Goal: Use online tool/utility: Utilize a website feature to perform a specific function

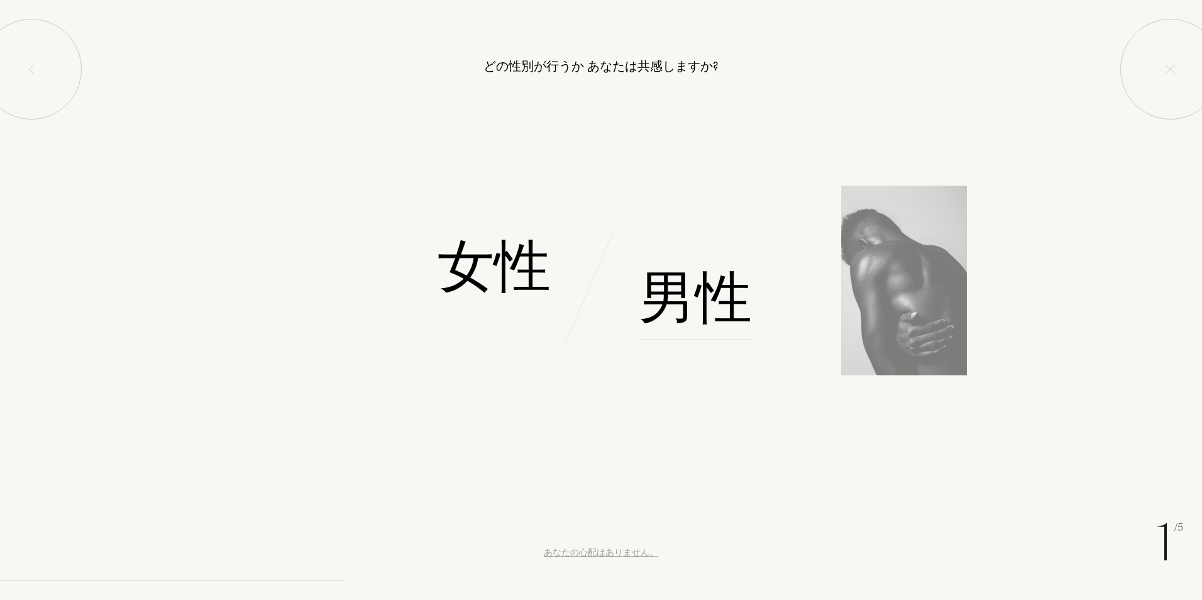
click at [715, 300] on font "男性" at bounding box center [695, 297] width 113 height 79
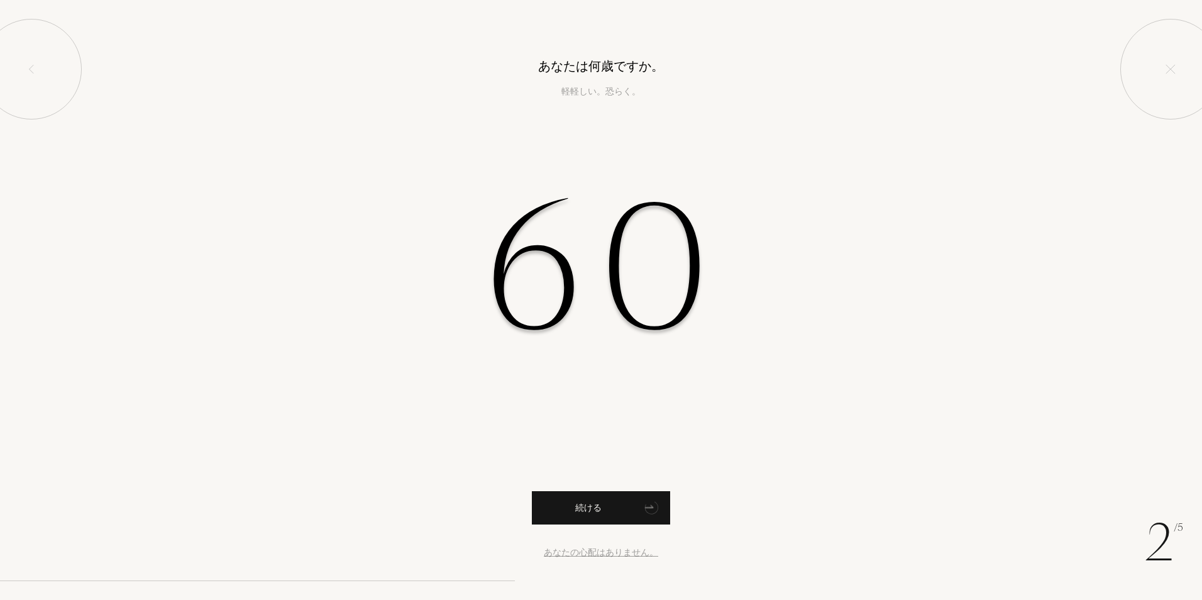
type input "60"
click at [598, 504] on font "続ける" at bounding box center [588, 507] width 26 height 11
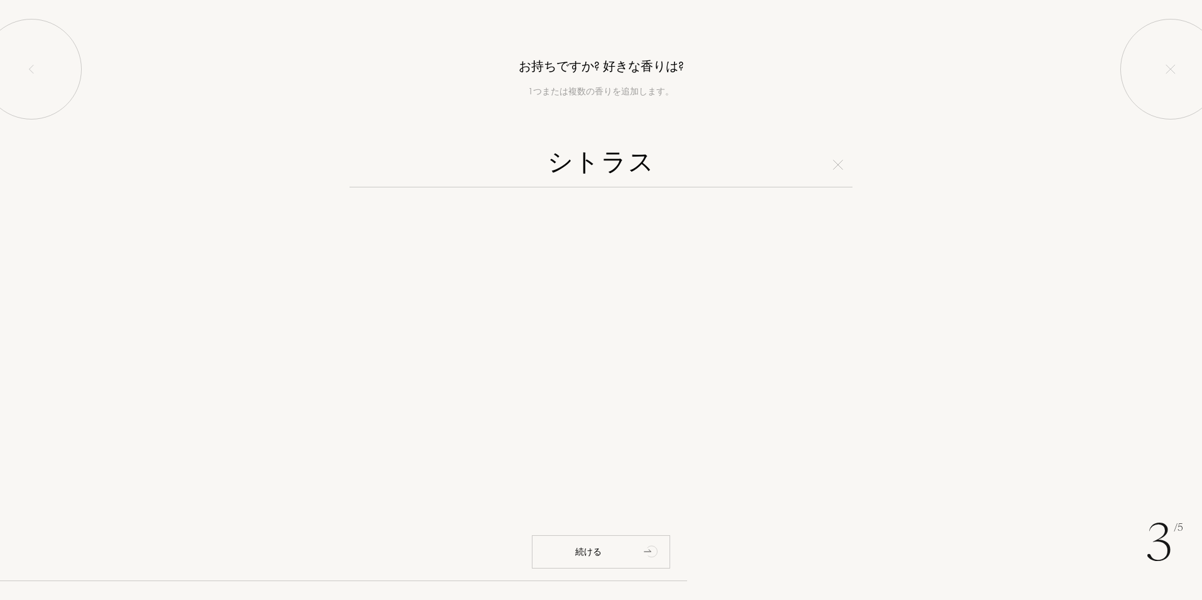
type input "シトラス"
click at [761, 324] on div at bounding box center [600, 320] width 377 height 240
click at [619, 551] on div "続ける" at bounding box center [601, 551] width 138 height 33
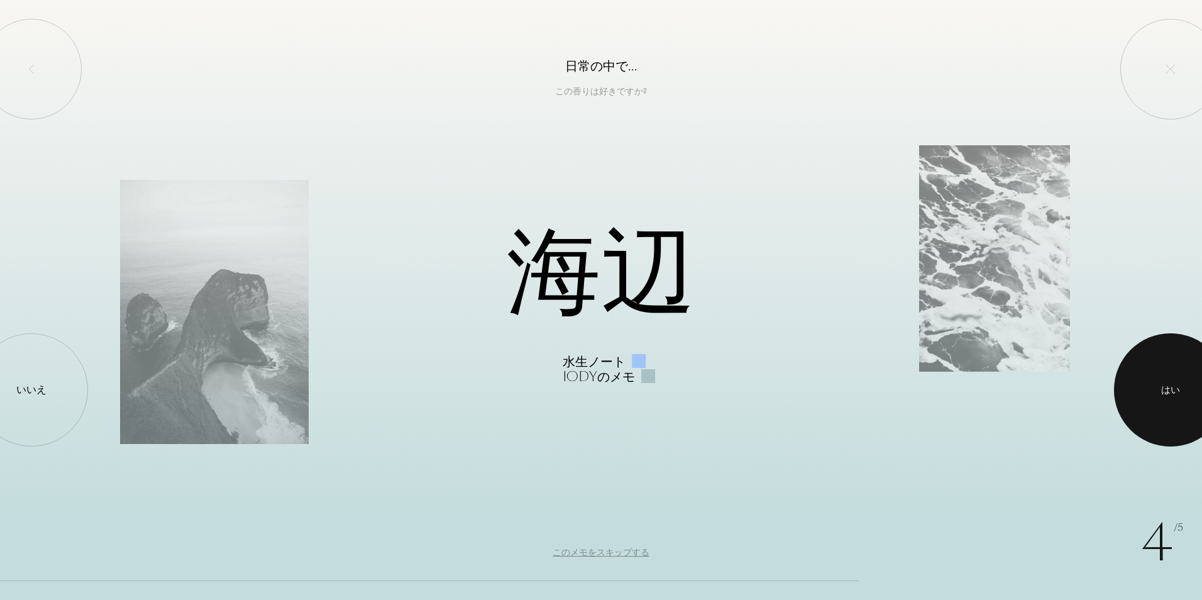
click at [1187, 412] on div at bounding box center [1170, 389] width 113 height 113
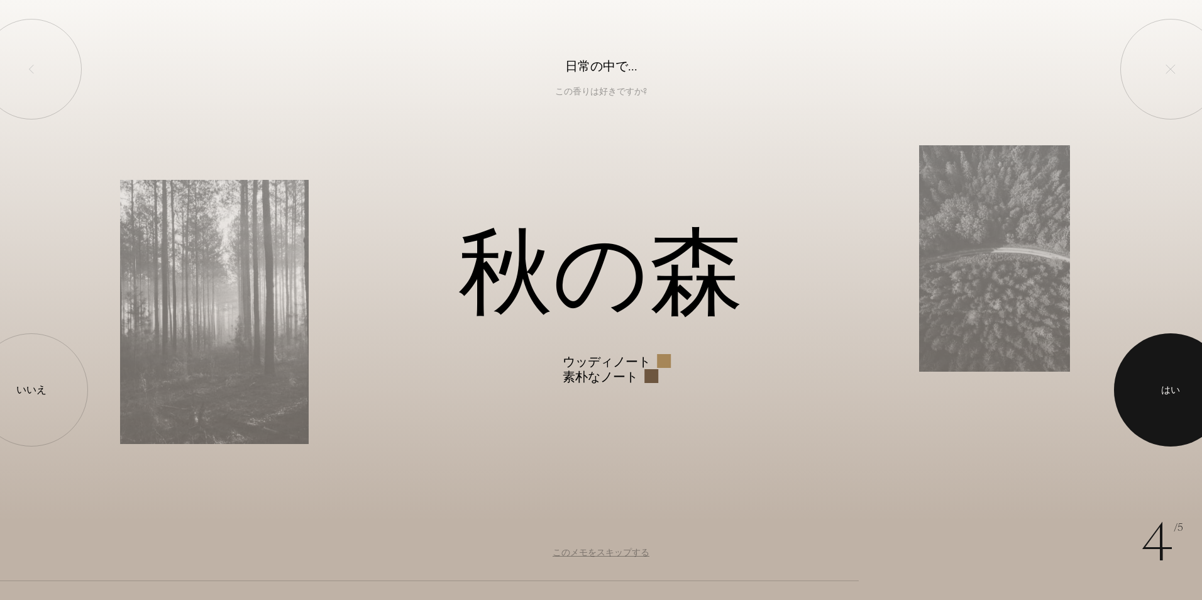
click at [1164, 393] on div "はい" at bounding box center [1170, 390] width 19 height 14
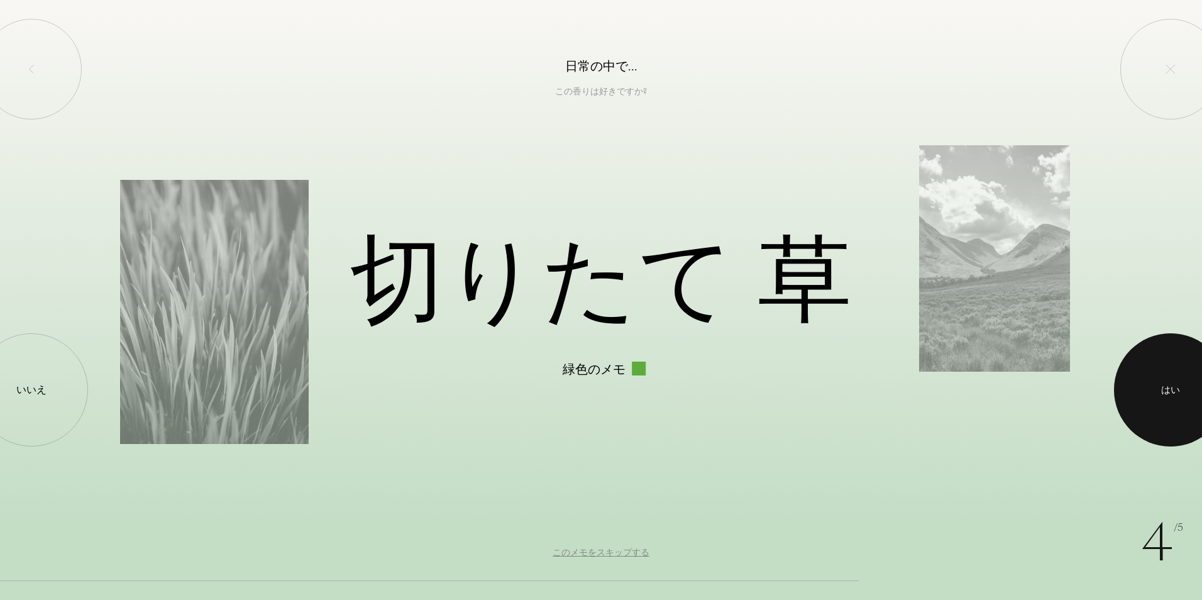
click at [1164, 393] on div "はい" at bounding box center [1170, 390] width 19 height 14
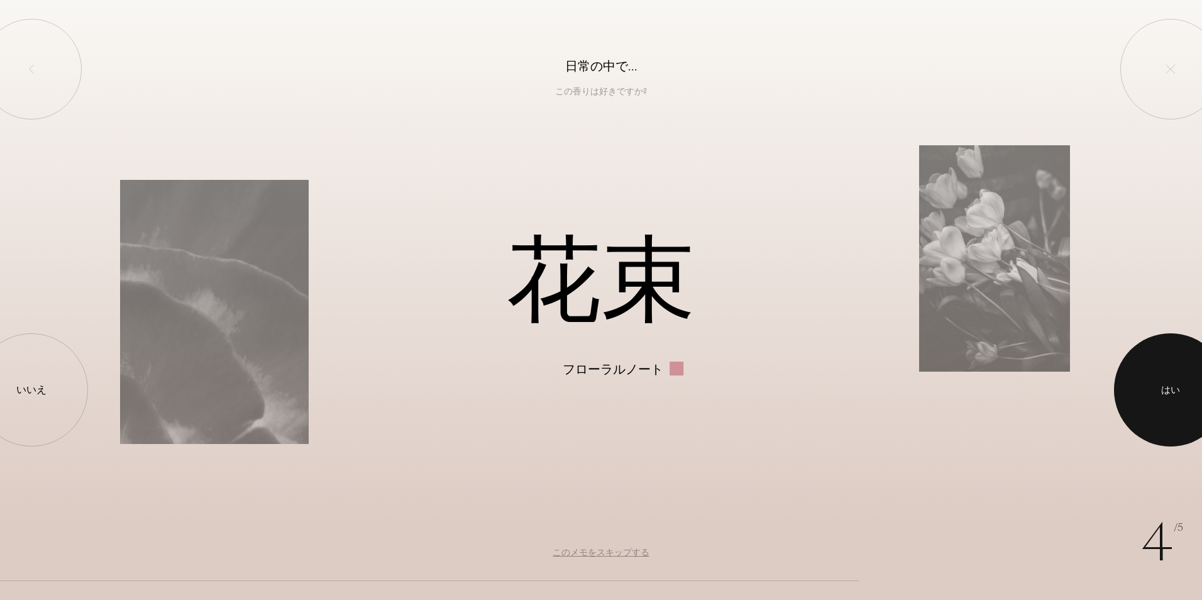
click at [1164, 393] on div "はい" at bounding box center [1170, 390] width 19 height 14
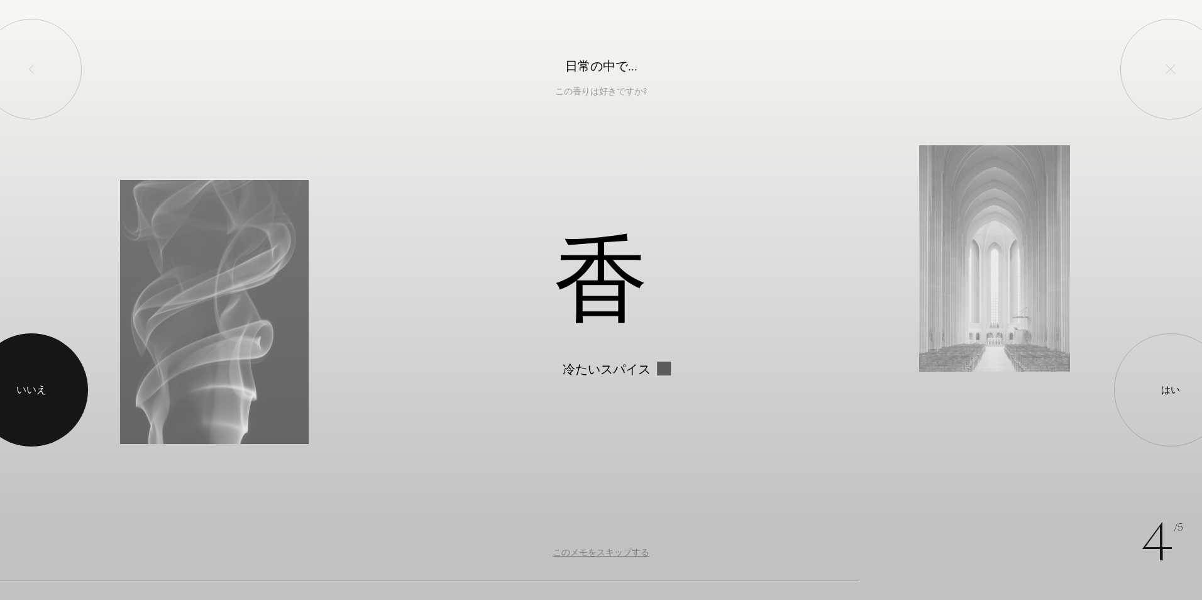
click at [31, 394] on div "いいえ" at bounding box center [31, 389] width 30 height 15
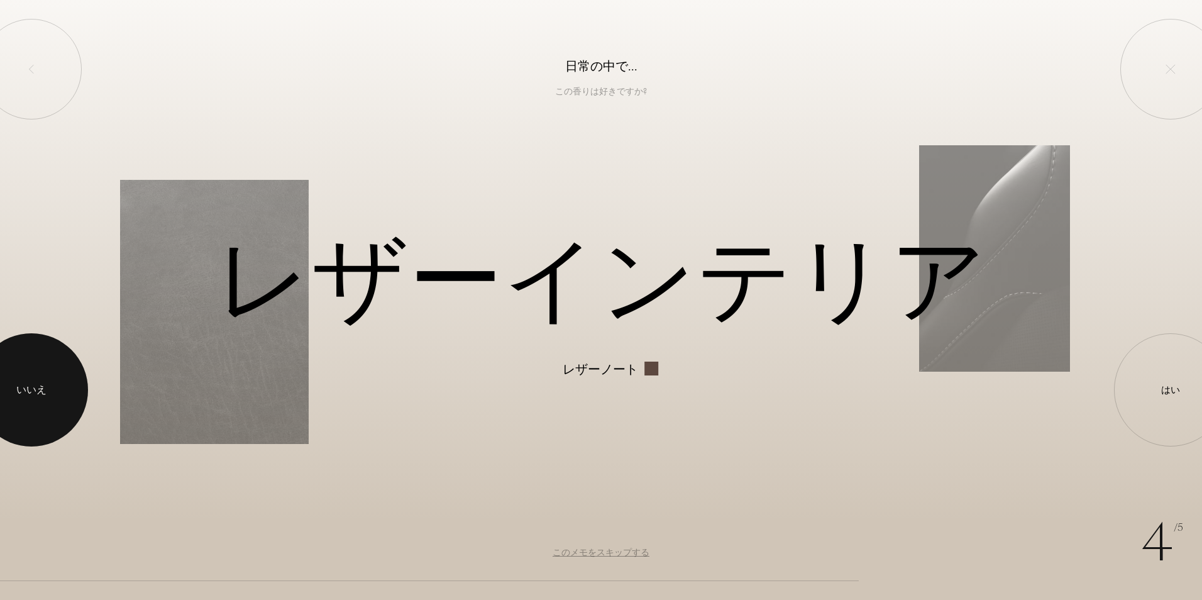
click at [31, 394] on div "いいえ" at bounding box center [31, 389] width 30 height 15
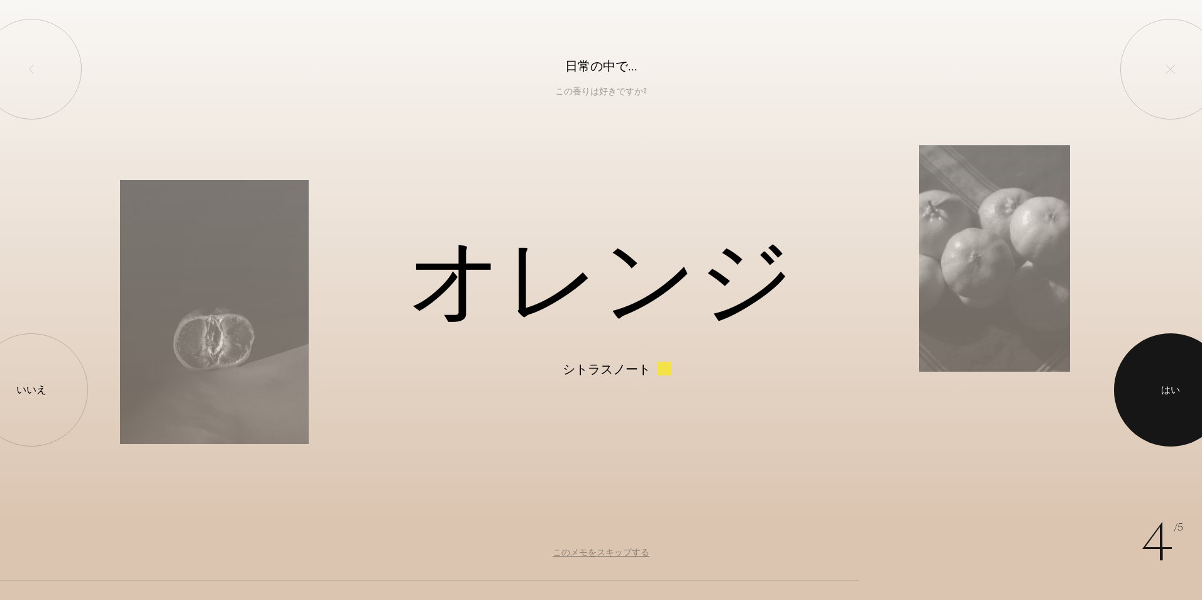
click at [1182, 388] on div at bounding box center [1170, 389] width 113 height 113
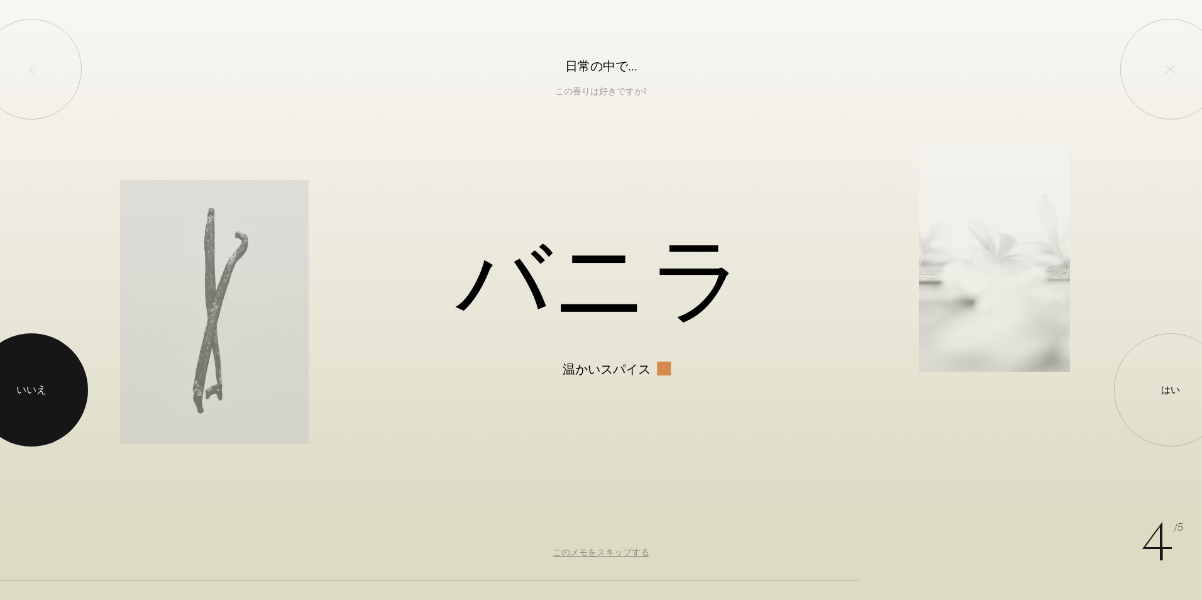
click at [47, 385] on div at bounding box center [31, 389] width 113 height 113
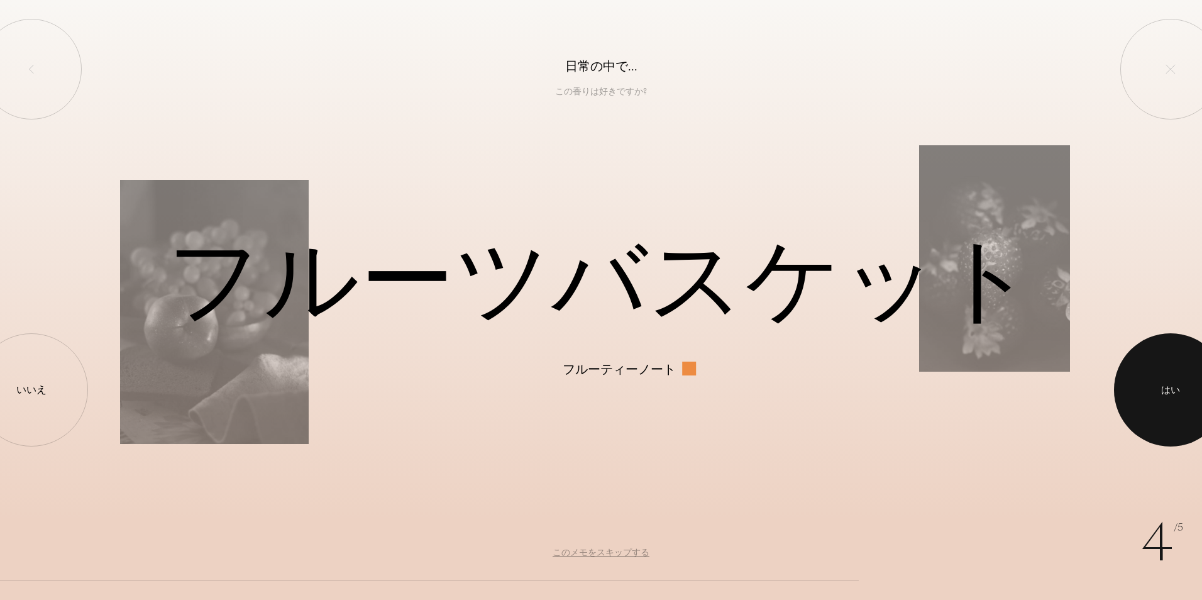
click at [1179, 374] on div at bounding box center [1170, 389] width 113 height 113
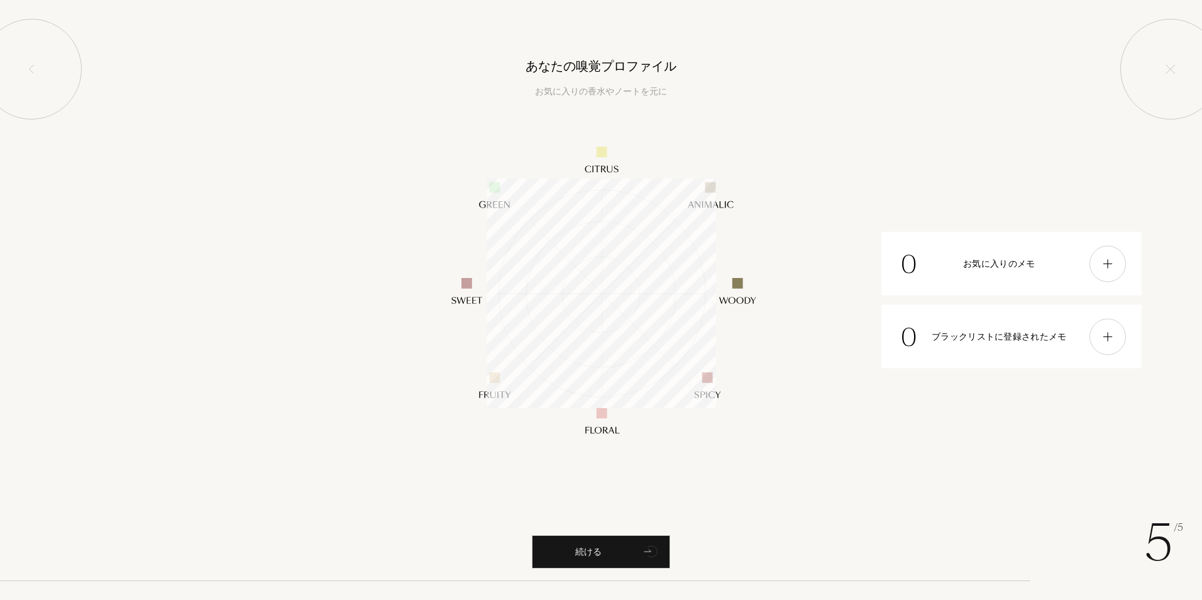
scroll to position [229, 229]
click at [616, 548] on div "続ける" at bounding box center [601, 551] width 138 height 33
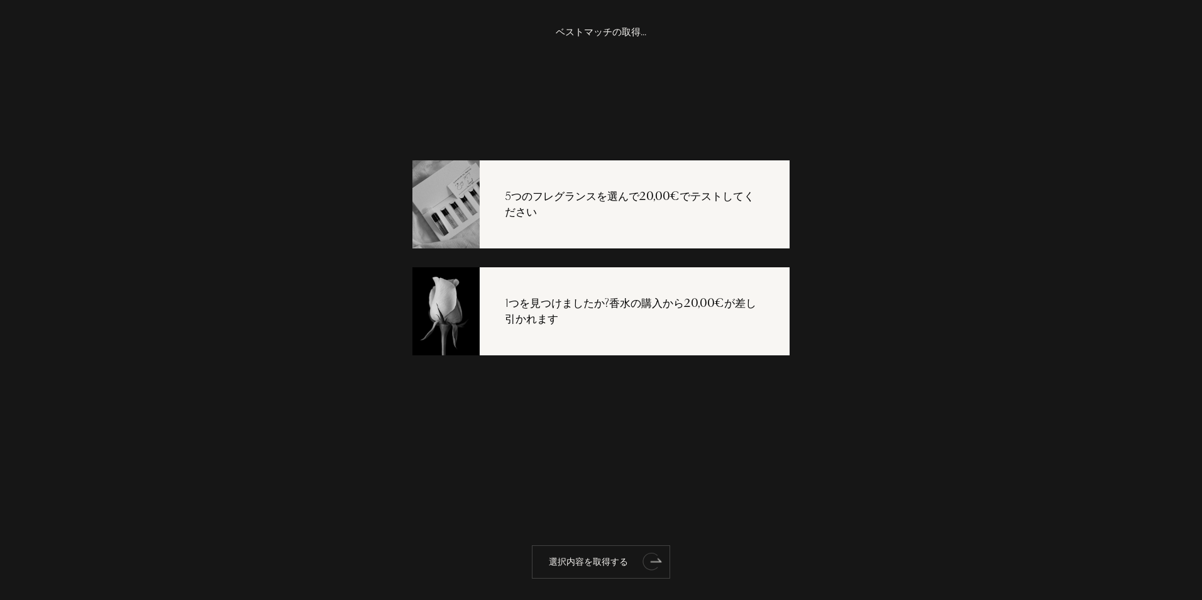
click at [603, 558] on font "選択内容を取得する" at bounding box center [588, 561] width 79 height 11
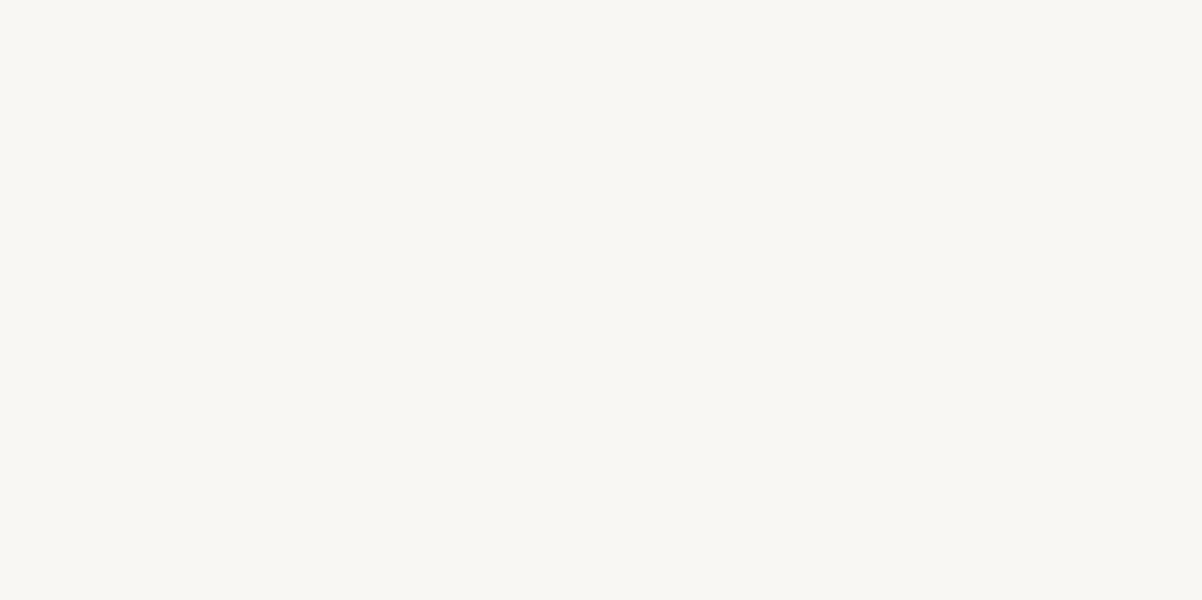
select select "FR"
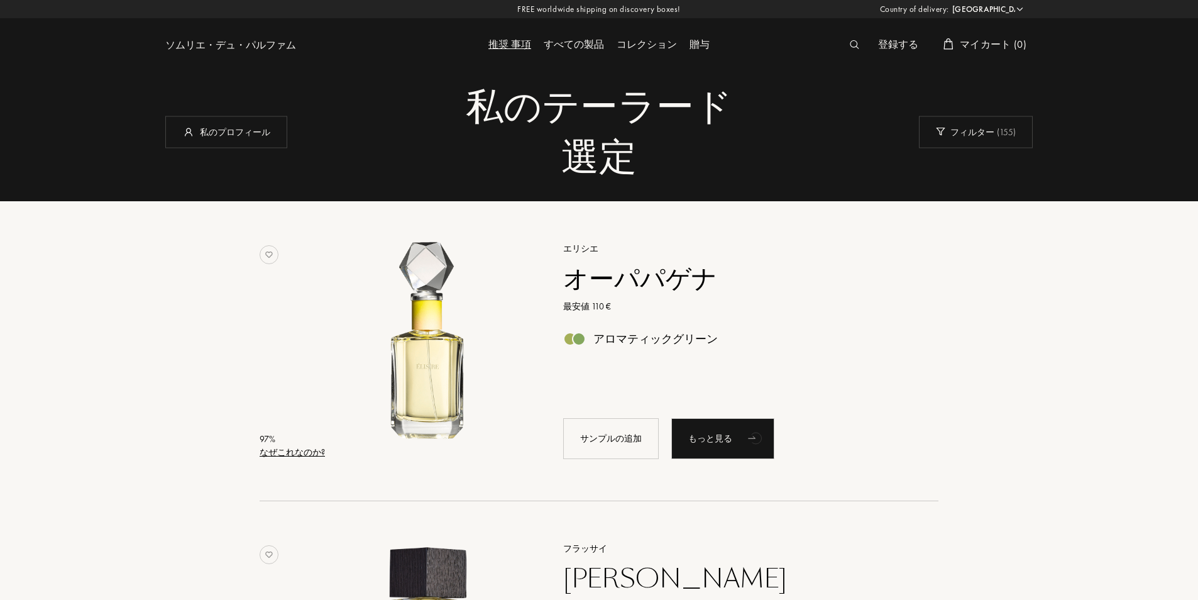
drag, startPoint x: 902, startPoint y: 379, endPoint x: 883, endPoint y: 152, distance: 227.7
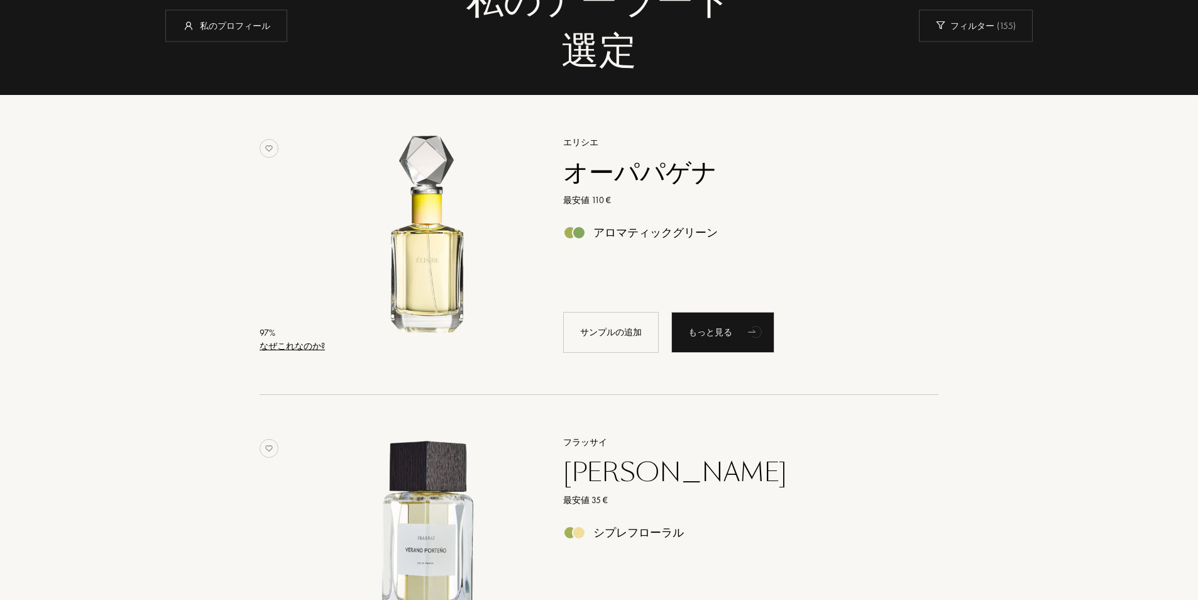
scroll to position [126, 0]
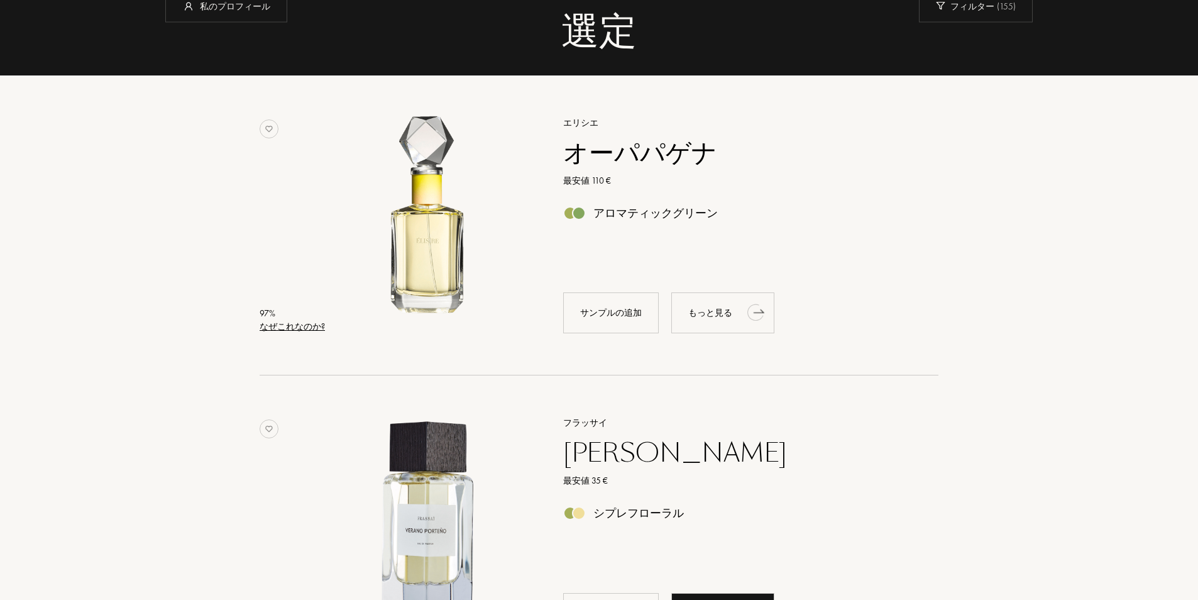
click at [710, 313] on font "もっと見る" at bounding box center [710, 312] width 44 height 11
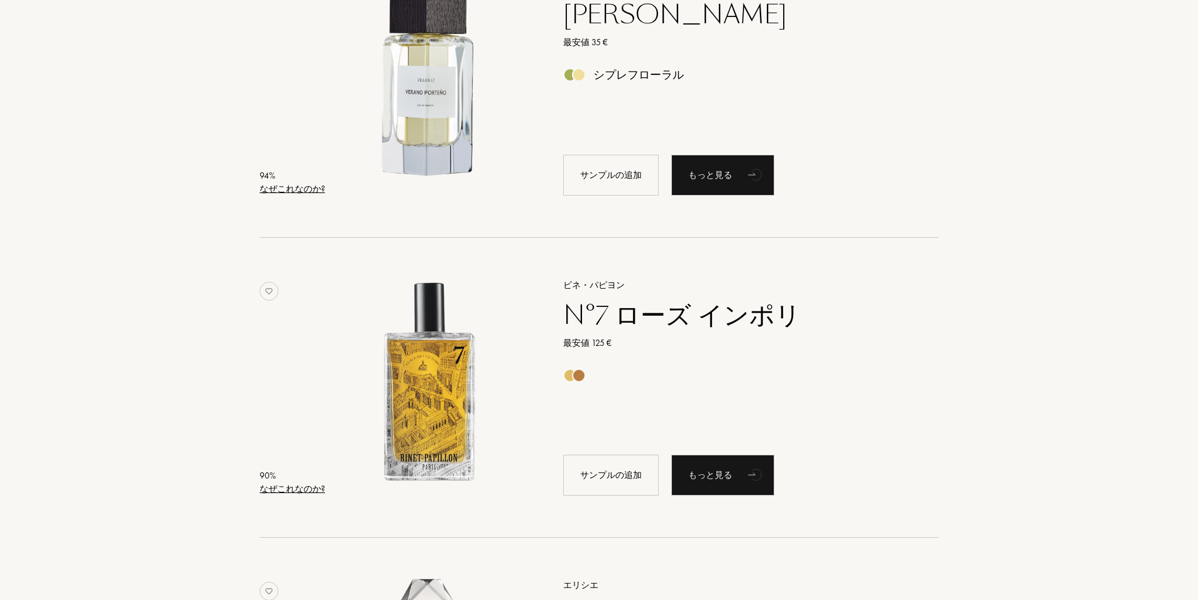
scroll to position [566, 0]
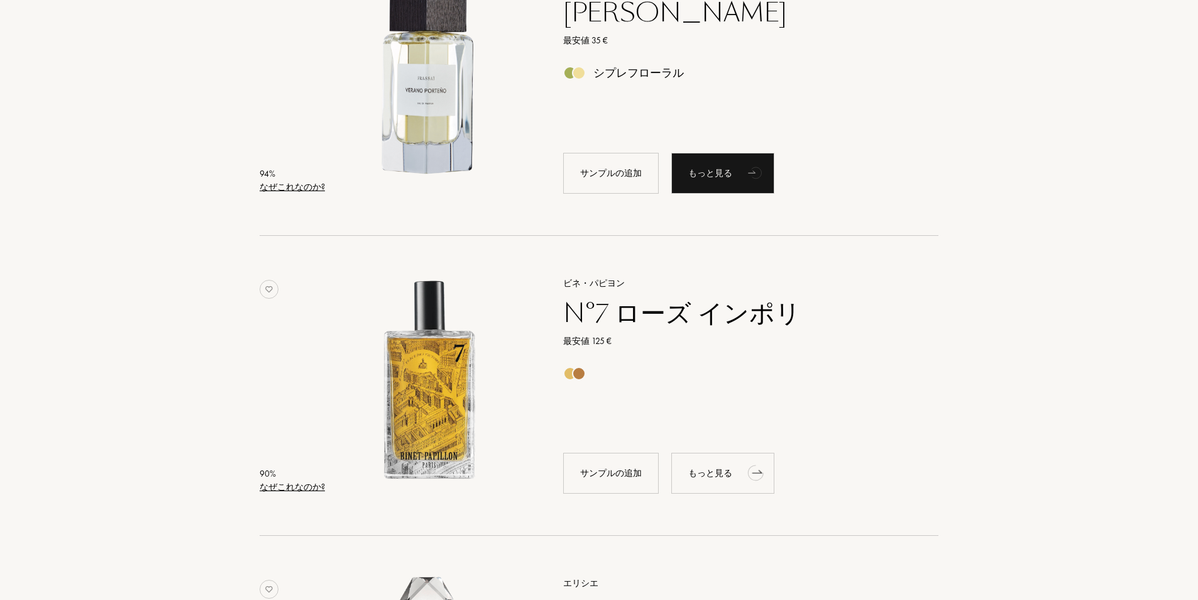
click at [742, 473] on div "もっと見る" at bounding box center [722, 473] width 103 height 41
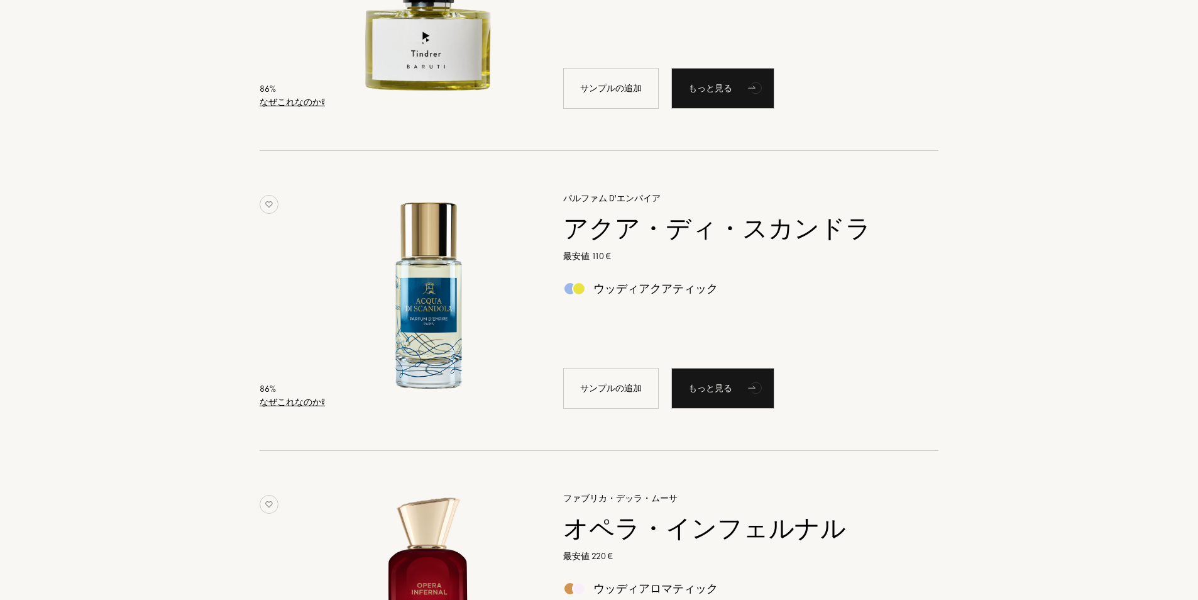
scroll to position [2514, 0]
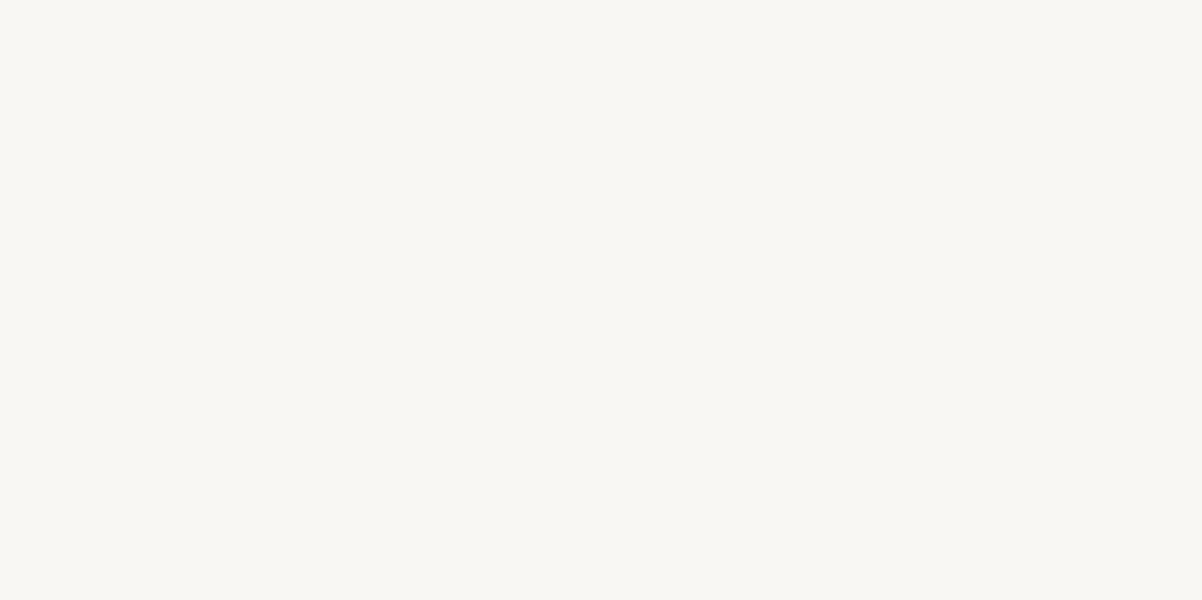
select select "FR"
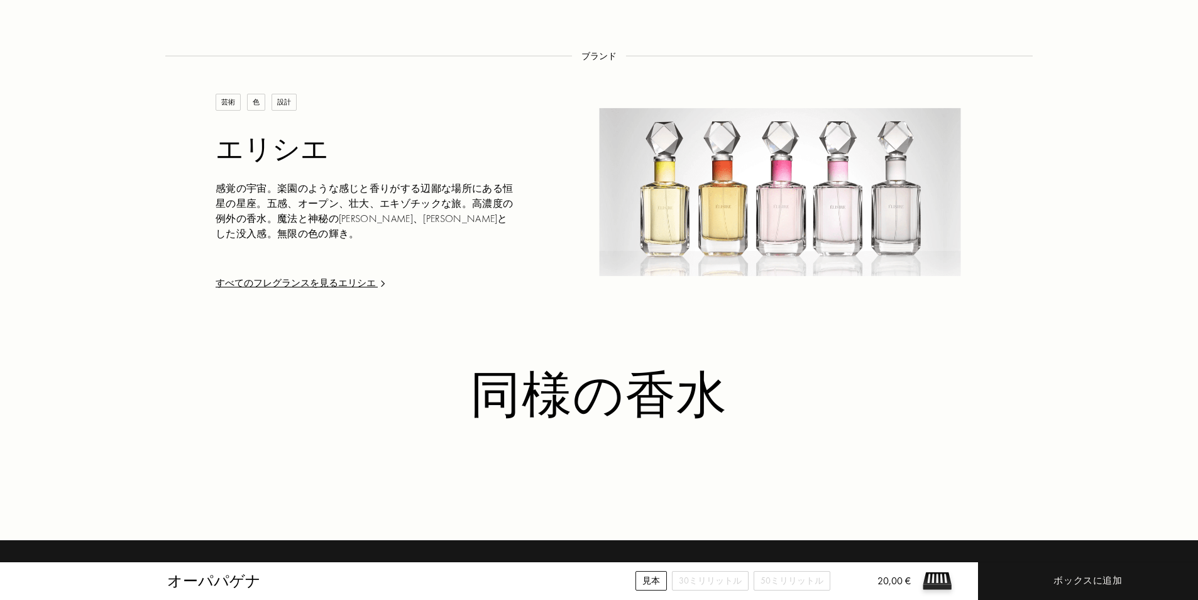
scroll to position [1852, 0]
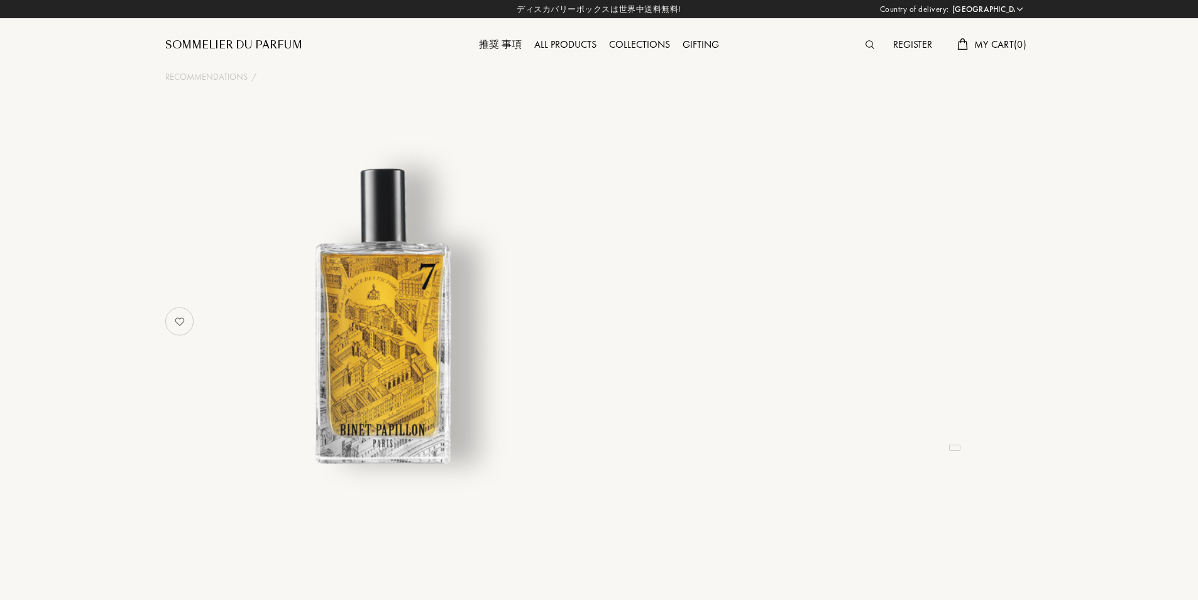
select select "FR"
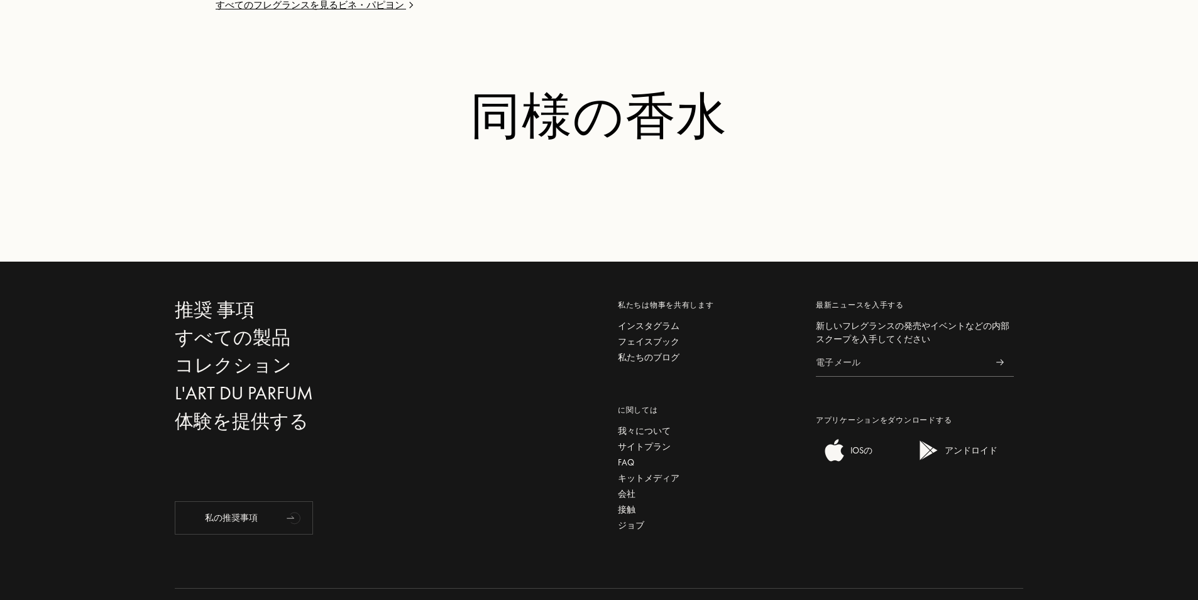
scroll to position [1661, 0]
